Goal: Communication & Community: Share content

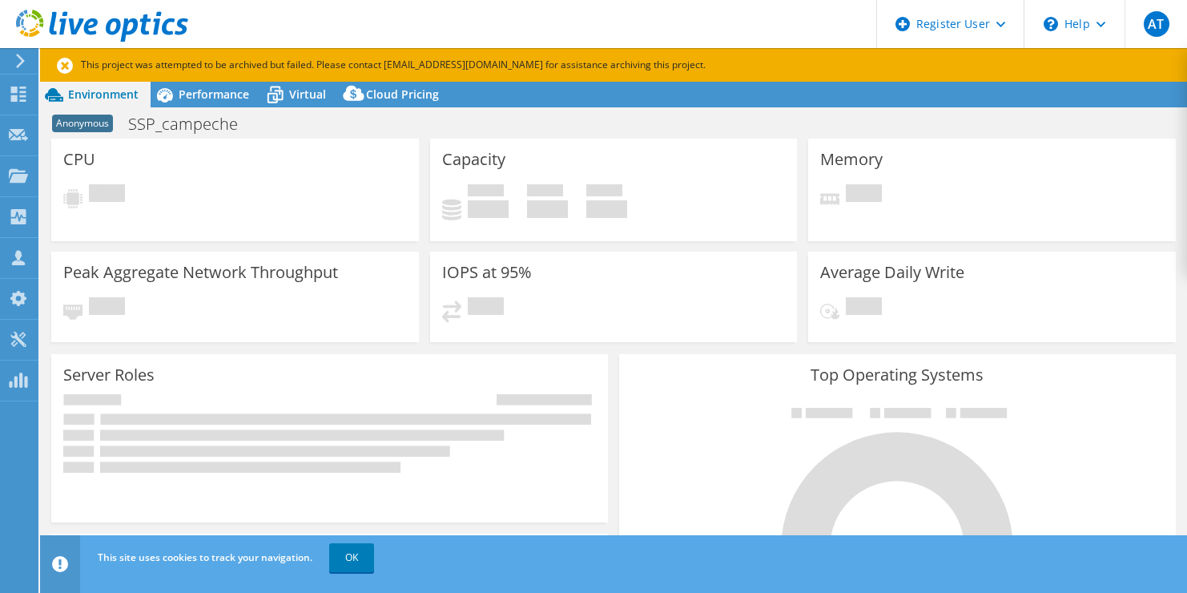
select select "USD"
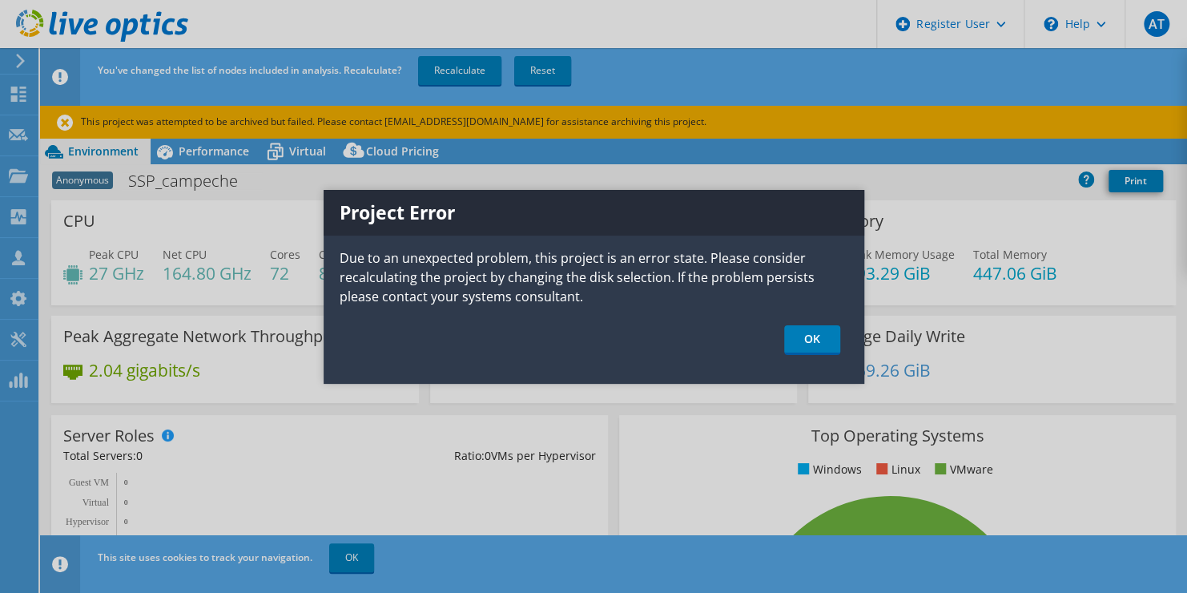
click at [22, 96] on div at bounding box center [593, 296] width 1187 height 593
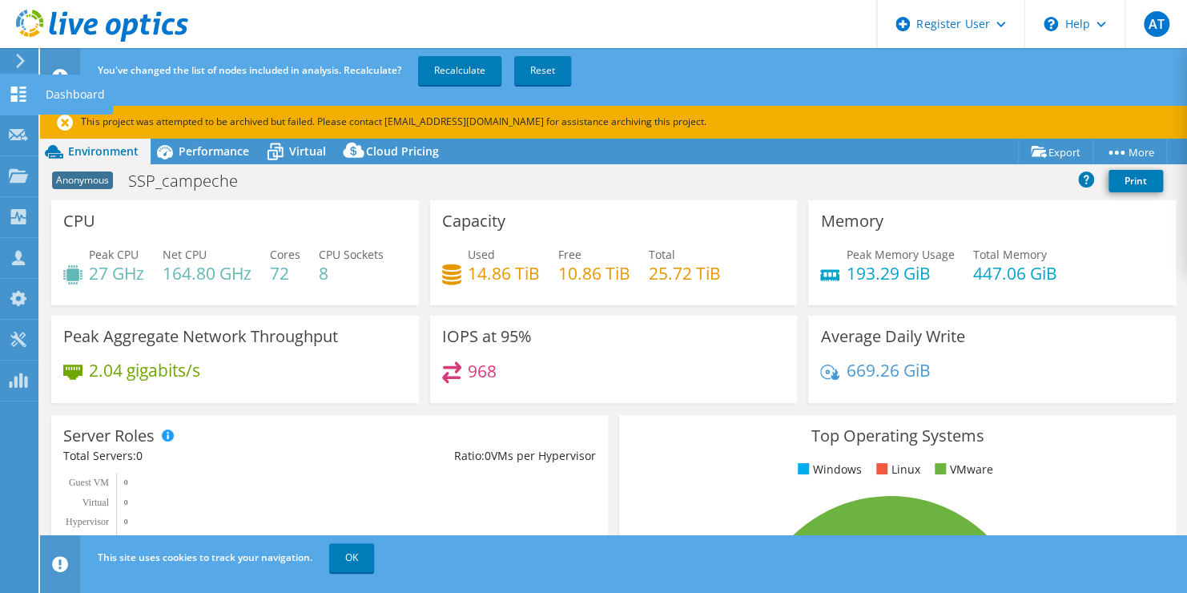
click at [21, 96] on use at bounding box center [18, 93] width 15 height 15
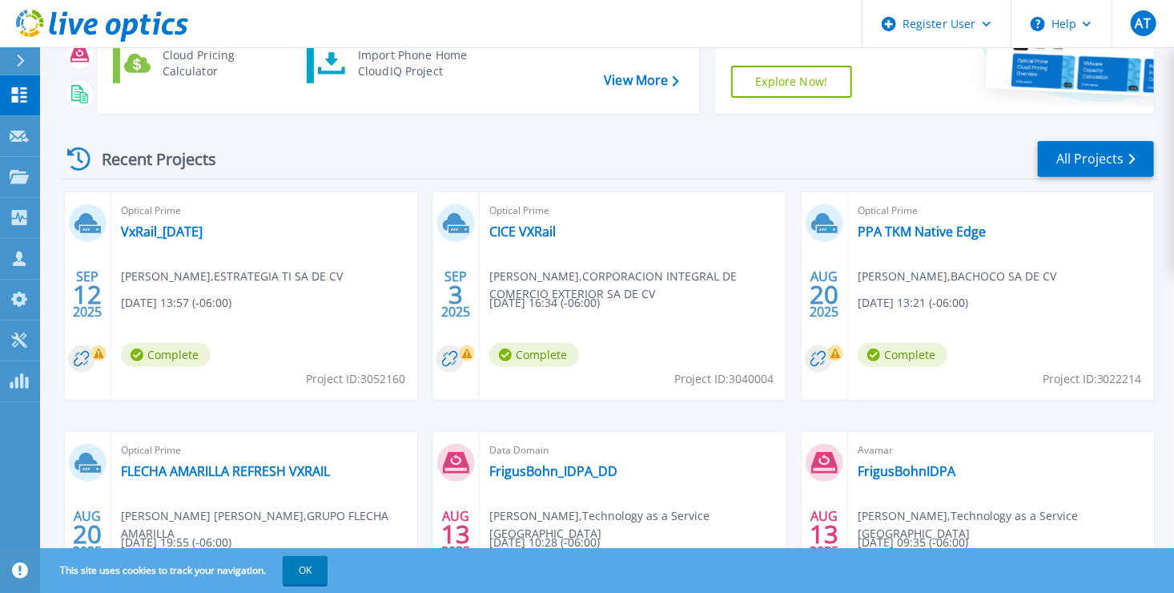
scroll to position [230, 0]
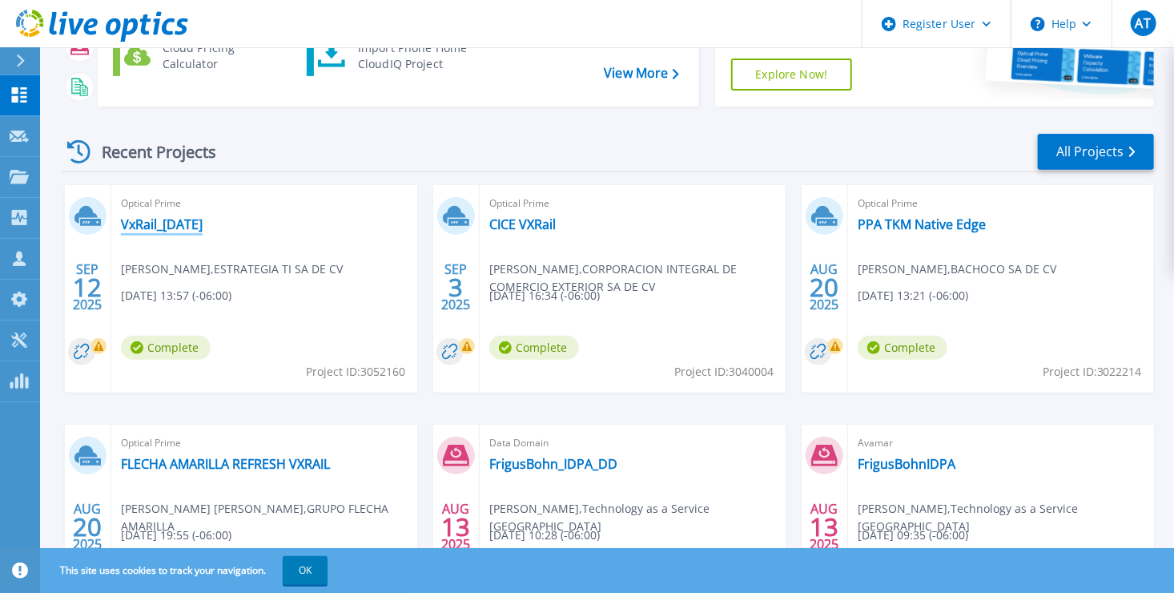
click at [135, 227] on link "VxRail_[DATE]" at bounding box center [162, 224] width 82 height 16
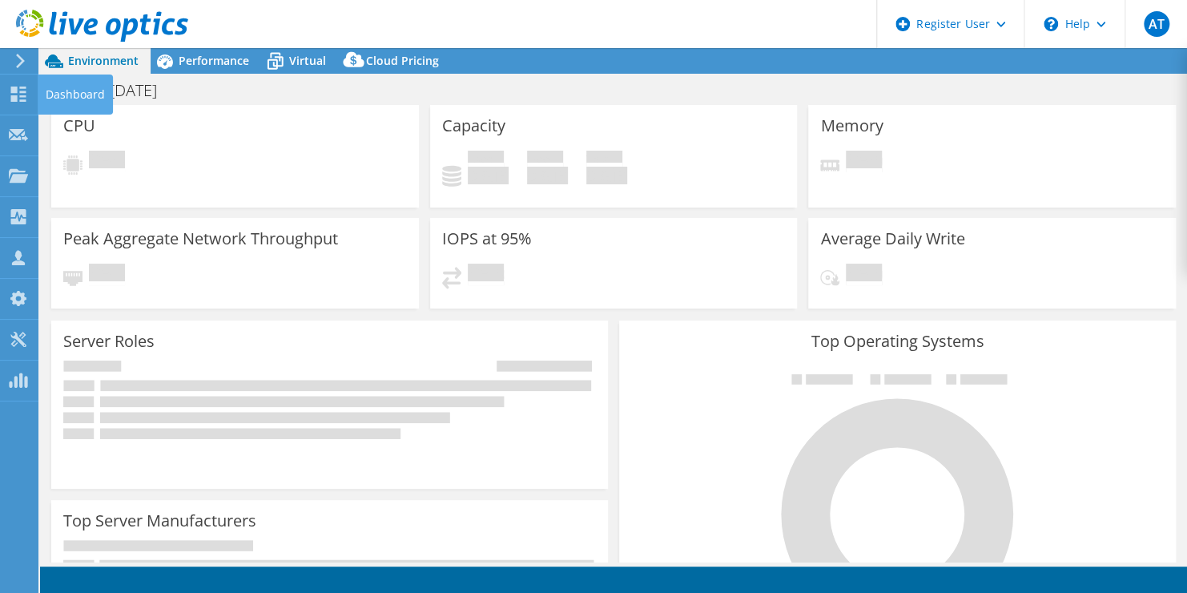
select select "USD"
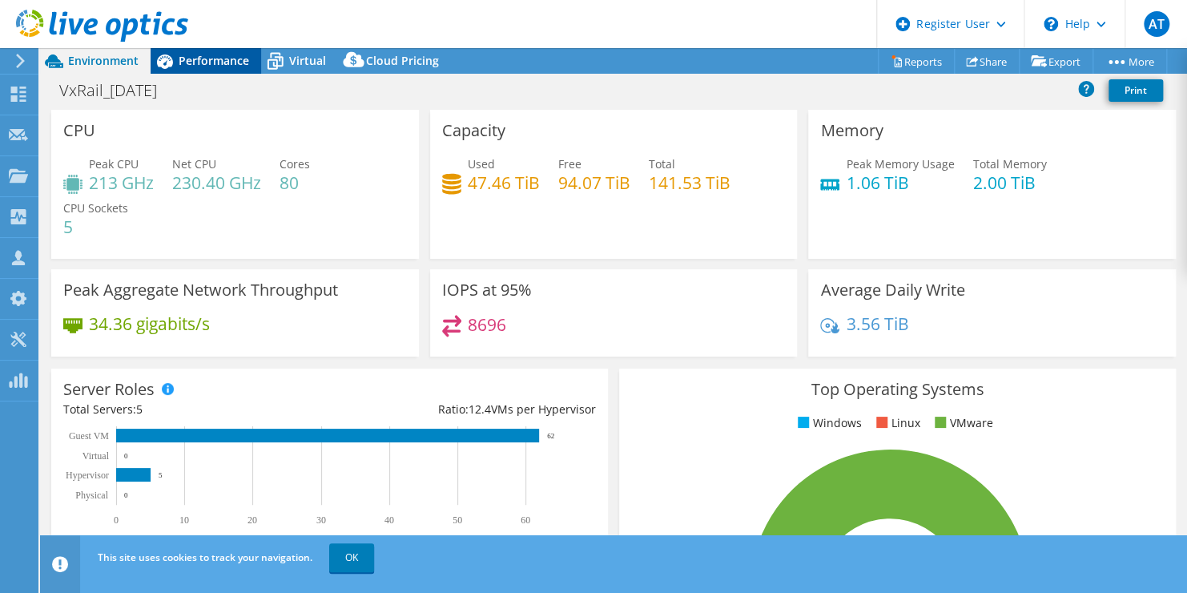
click at [173, 70] on icon at bounding box center [165, 61] width 28 height 28
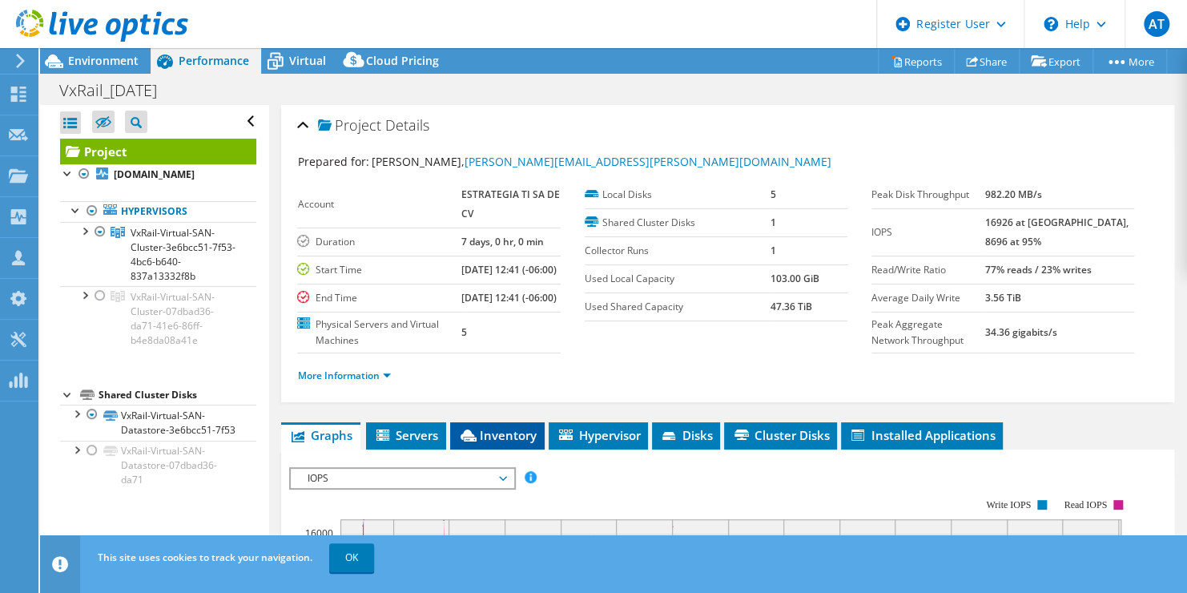
click at [486, 443] on span "Inventory" at bounding box center [497, 435] width 78 height 16
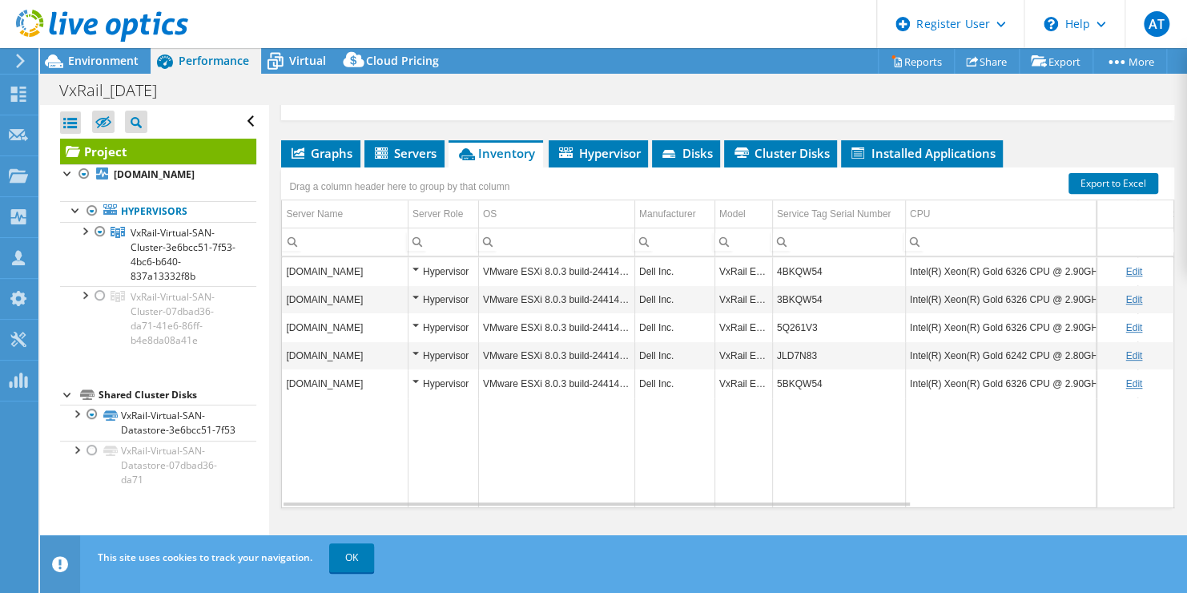
scroll to position [325, 0]
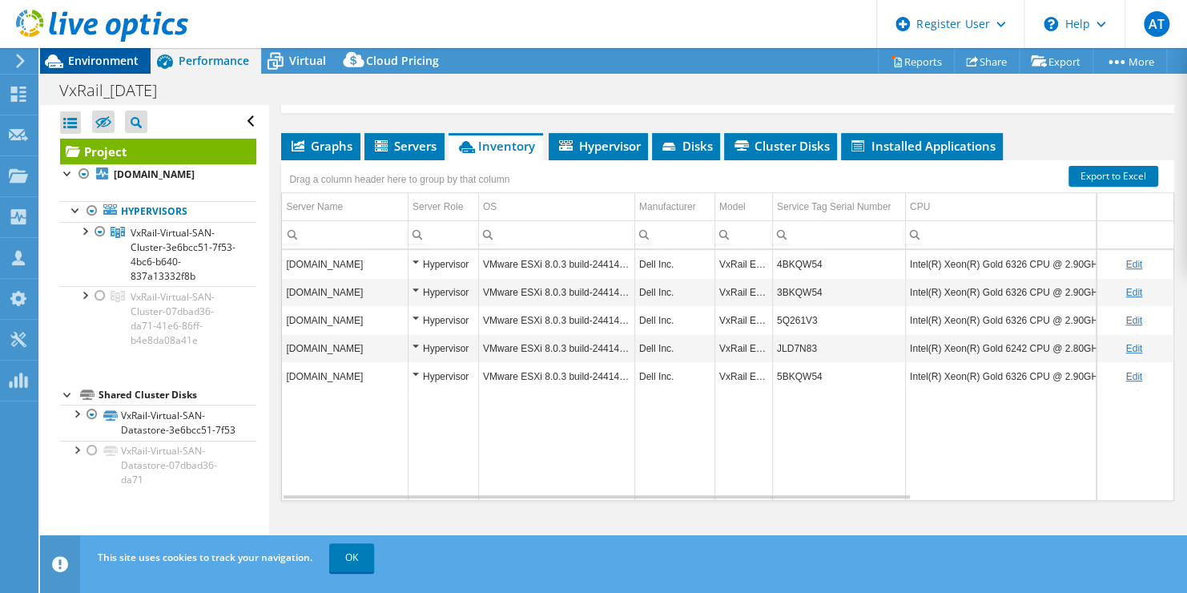
click at [135, 57] on span "Environment" at bounding box center [103, 60] width 70 height 15
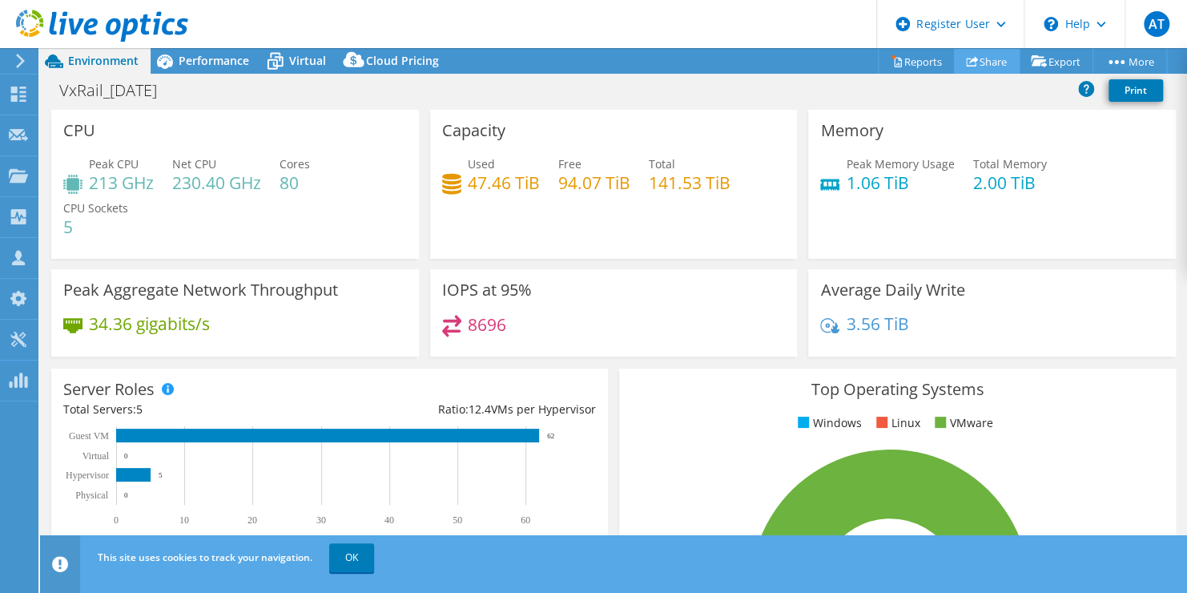
click at [966, 61] on use at bounding box center [972, 61] width 12 height 10
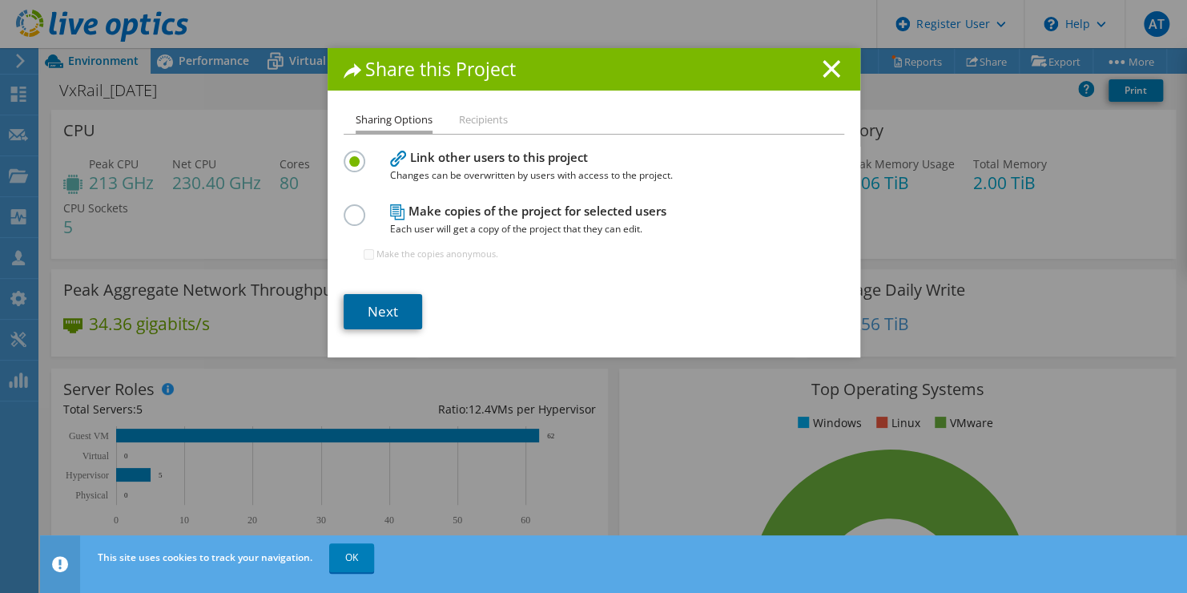
click at [375, 319] on link "Next" at bounding box center [383, 311] width 78 height 35
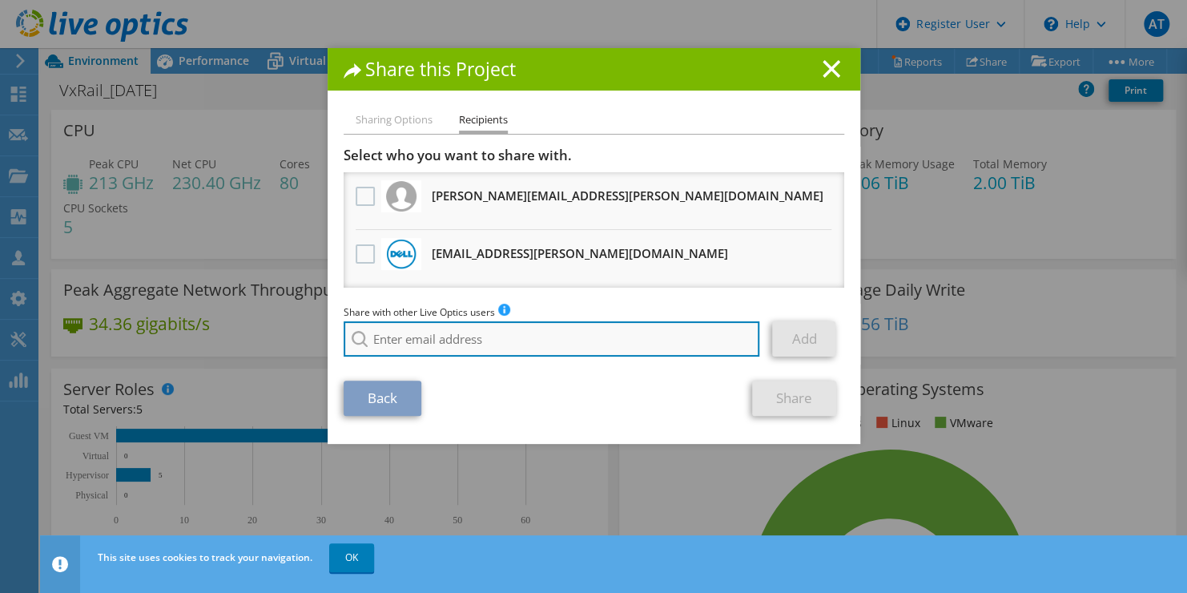
click at [590, 336] on input "search" at bounding box center [552, 338] width 416 height 35
click at [507, 342] on input "search" at bounding box center [552, 338] width 416 height 35
paste input "Faustino.Paz@dell.com"
type input "Faustino.Paz@dell.com"
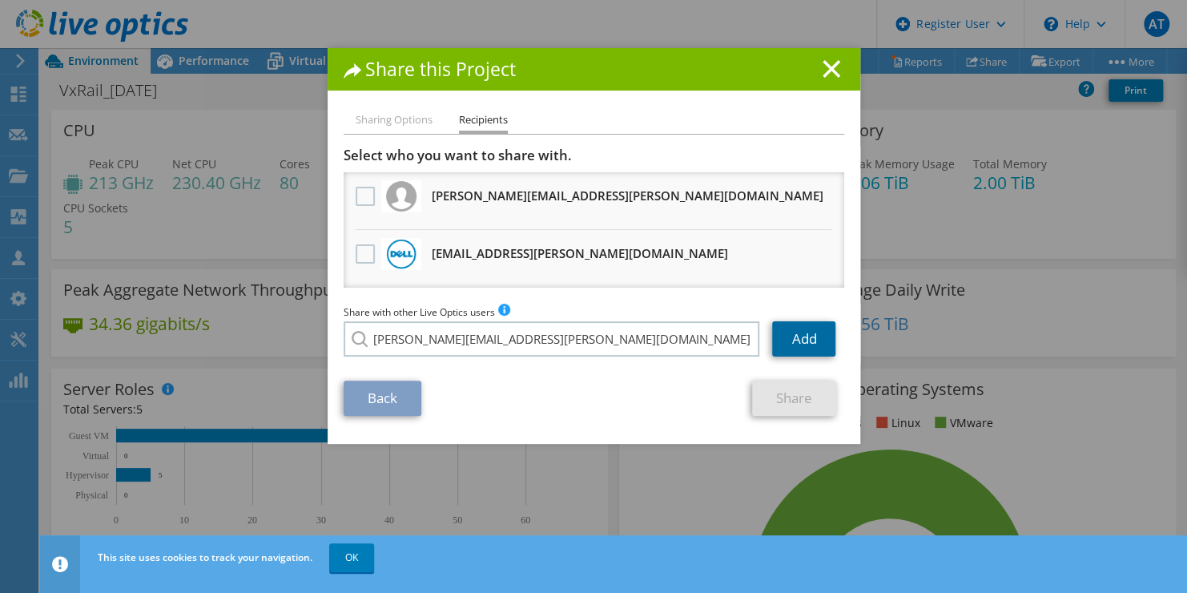
click at [815, 348] on link "Add" at bounding box center [803, 338] width 63 height 35
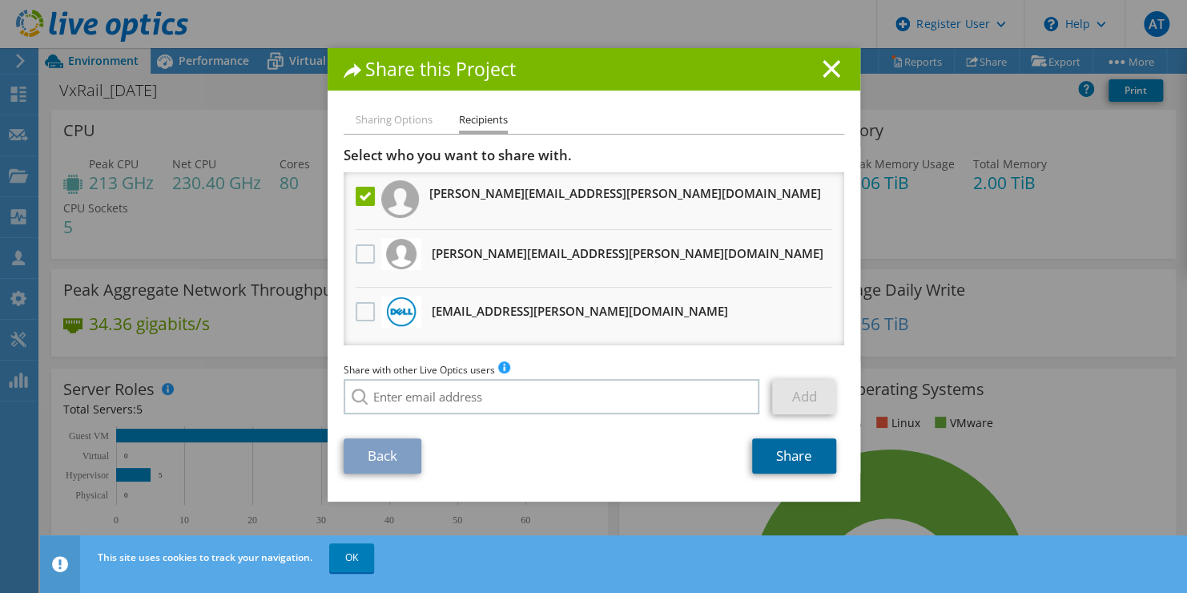
click at [821, 454] on link "Share" at bounding box center [794, 455] width 84 height 35
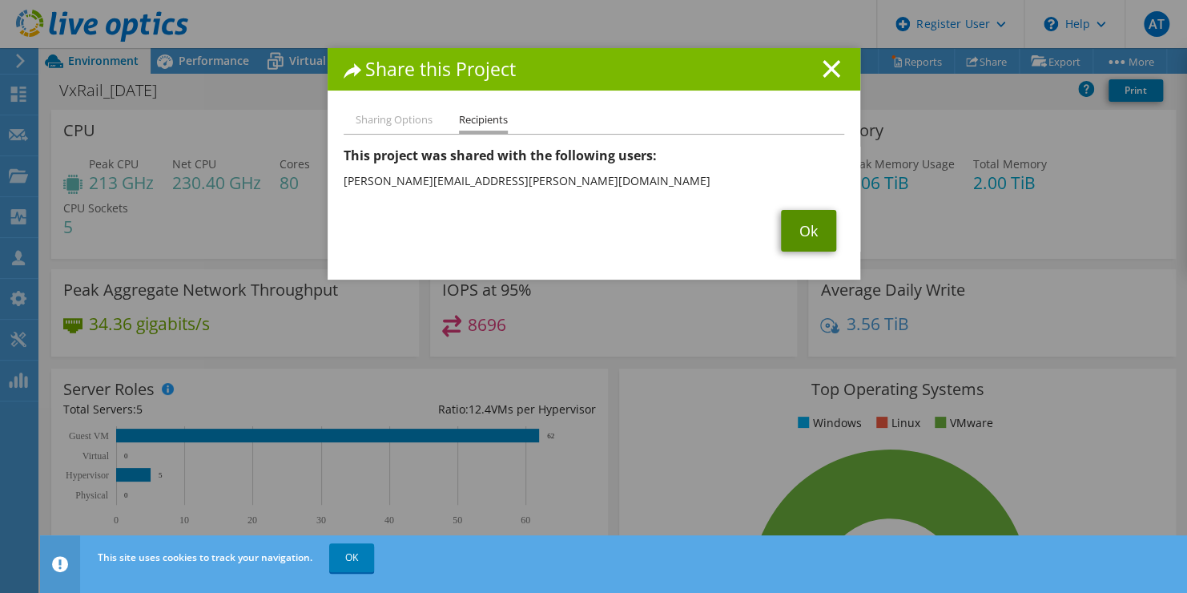
click at [819, 243] on link "Ok" at bounding box center [808, 231] width 55 height 42
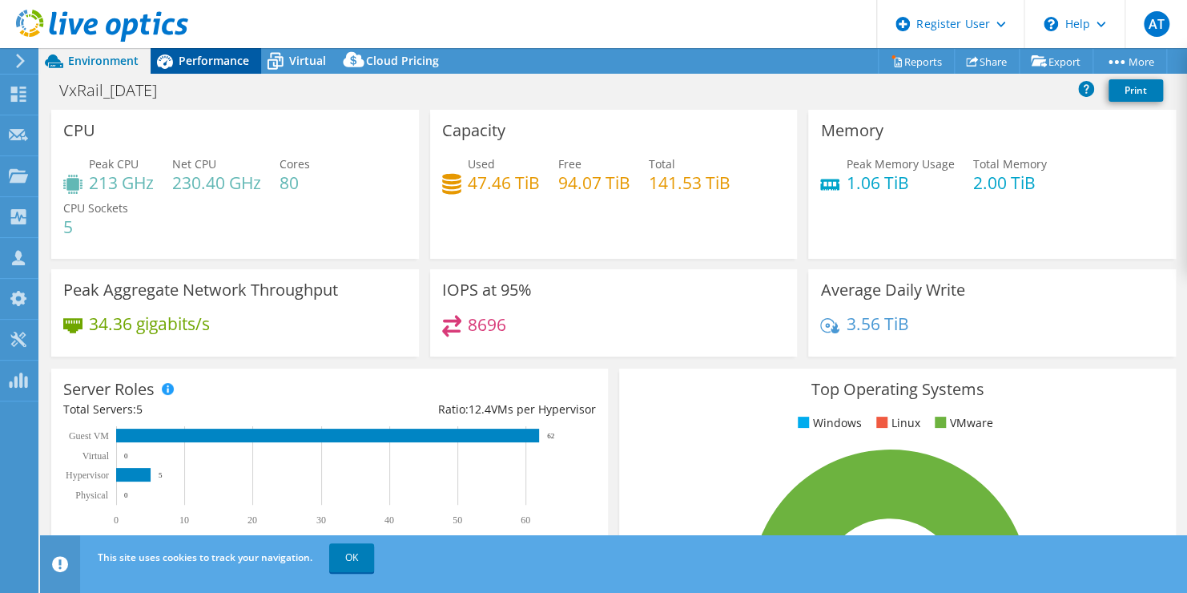
click at [219, 64] on span "Performance" at bounding box center [214, 60] width 70 height 15
